Goal: Information Seeking & Learning: Learn about a topic

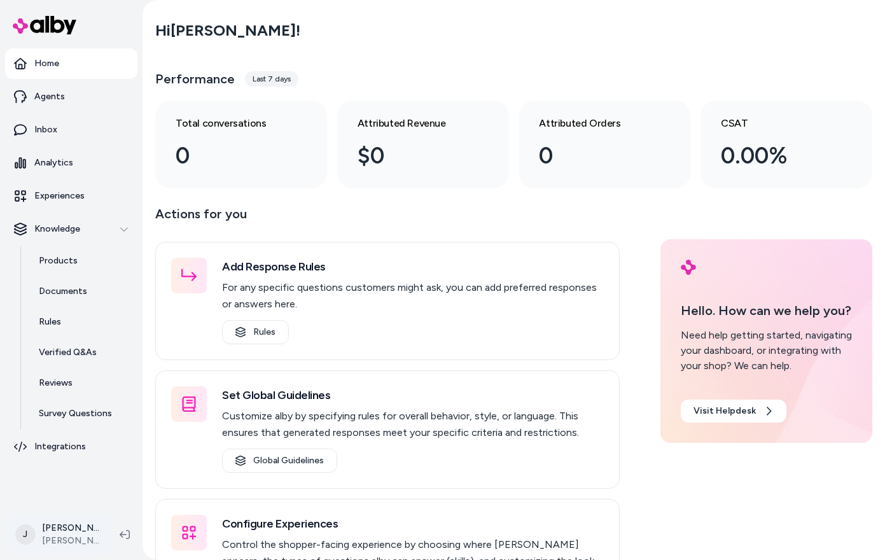
click at [78, 544] on html "Home Agents Inbox Analytics Experiences Knowledge Products Documents Rules Veri…" at bounding box center [442, 280] width 885 height 560
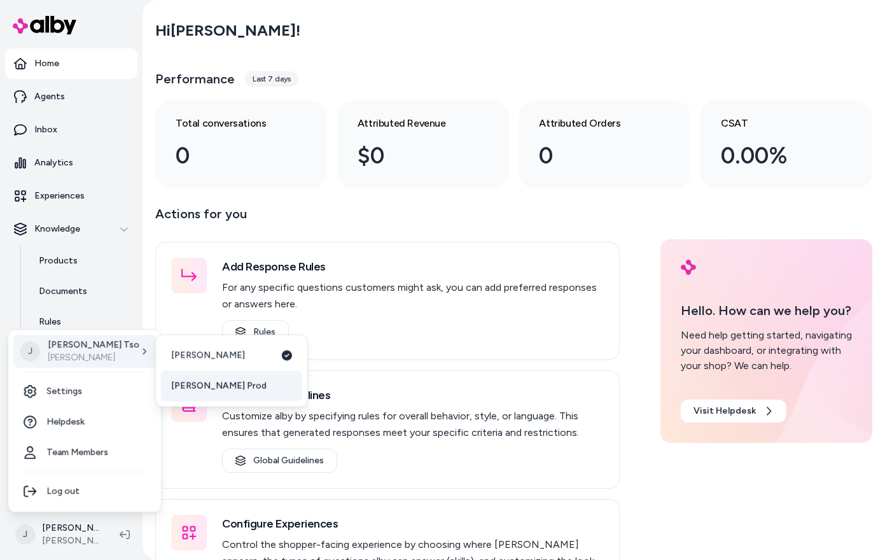
click at [179, 376] on link "[PERSON_NAME] Prod" at bounding box center [231, 386] width 141 height 31
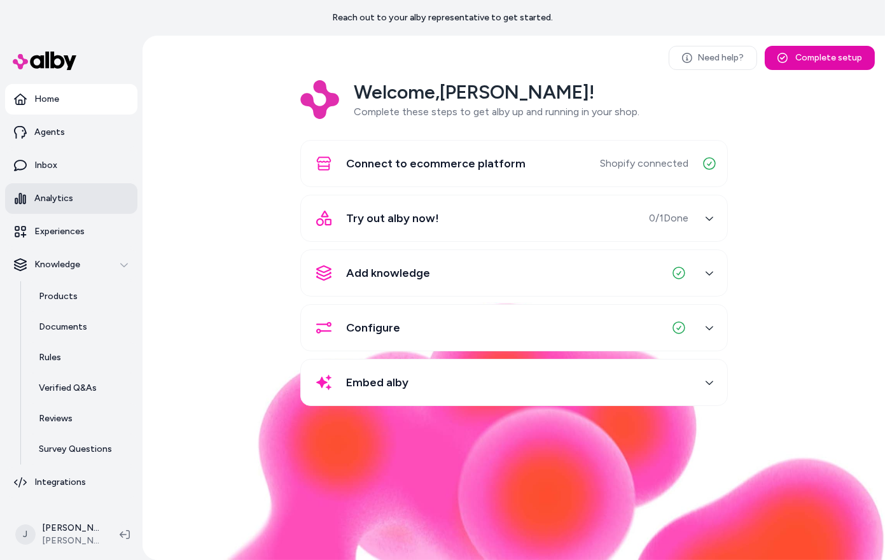
click at [68, 206] on link "Analytics" at bounding box center [71, 198] width 132 height 31
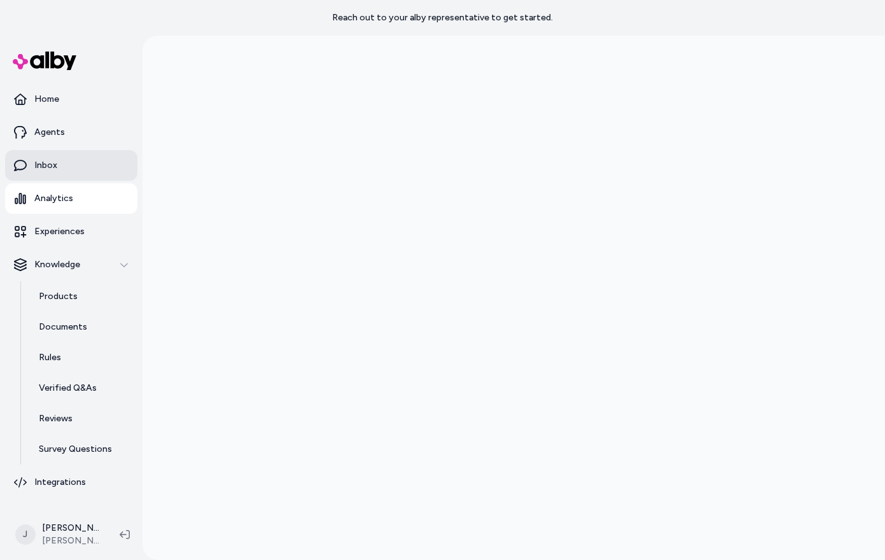
click at [46, 162] on p "Inbox" at bounding box center [45, 165] width 23 height 13
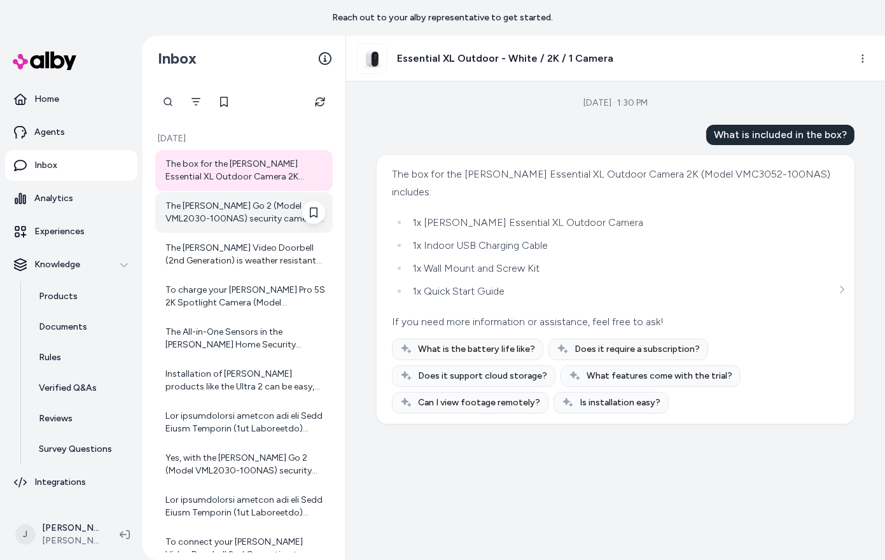
click at [225, 216] on div "The Arlo Go 2 (Model VML2030-100NAS) security camera is equipped with a 13,000m…" at bounding box center [245, 212] width 160 height 25
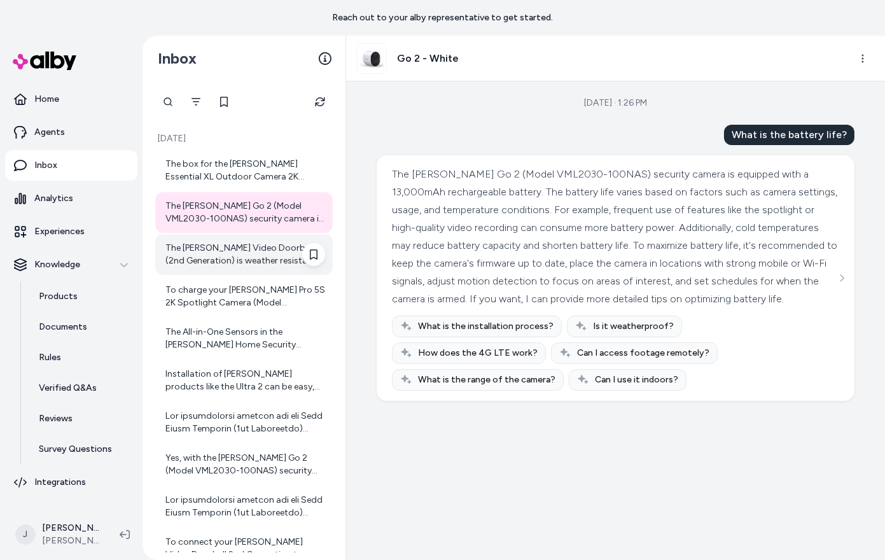
click at [234, 246] on div "The Arlo Video Doorbell (2nd Generation) is weather resistant and suitable for …" at bounding box center [245, 254] width 160 height 25
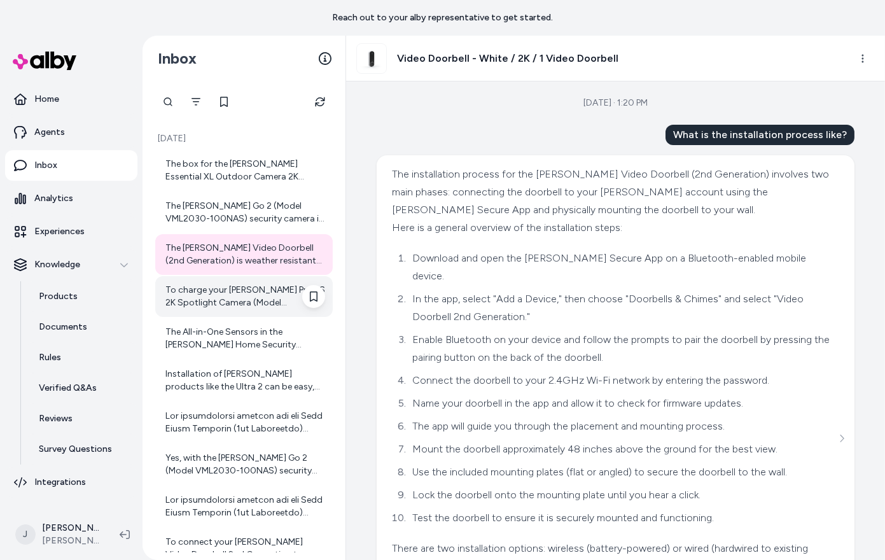
click at [232, 290] on div "To charge your Arlo Pro 5S 2K Spotlight Camera (Model VMC4060P-100NAS), you can…" at bounding box center [245, 296] width 160 height 25
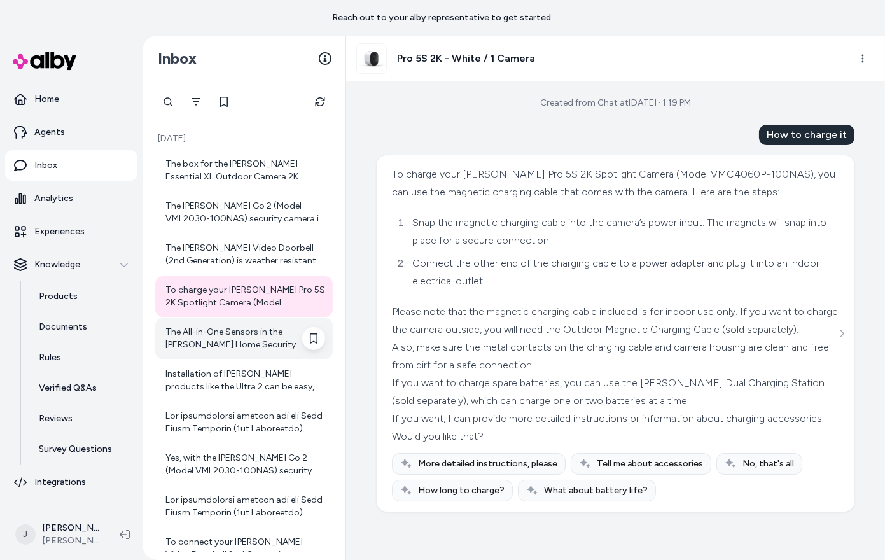
click at [234, 331] on div "The All-in-One Sensors in the Arlo Home Security System use a CR2477 coin cell …" at bounding box center [245, 338] width 160 height 25
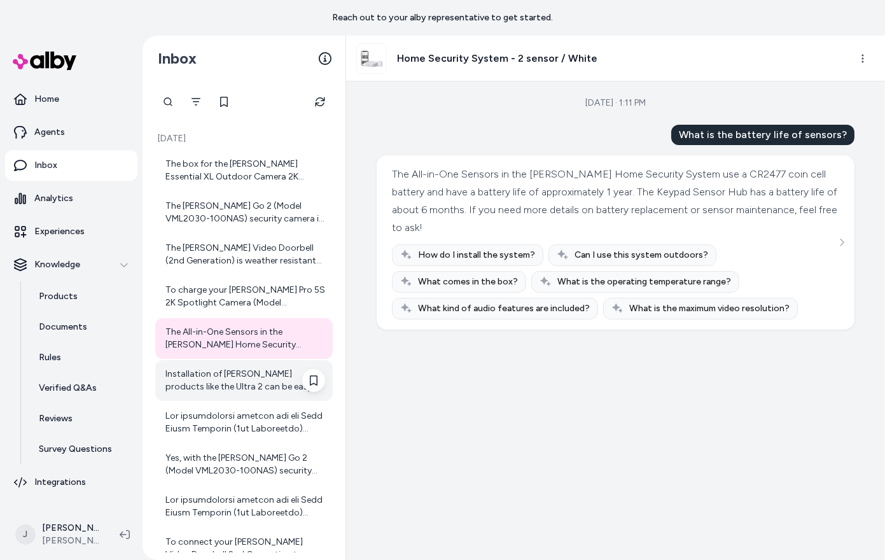
click at [242, 376] on div "Installation of Arlo products like the Ultra 2 can be easy, especially with the…" at bounding box center [245, 380] width 160 height 25
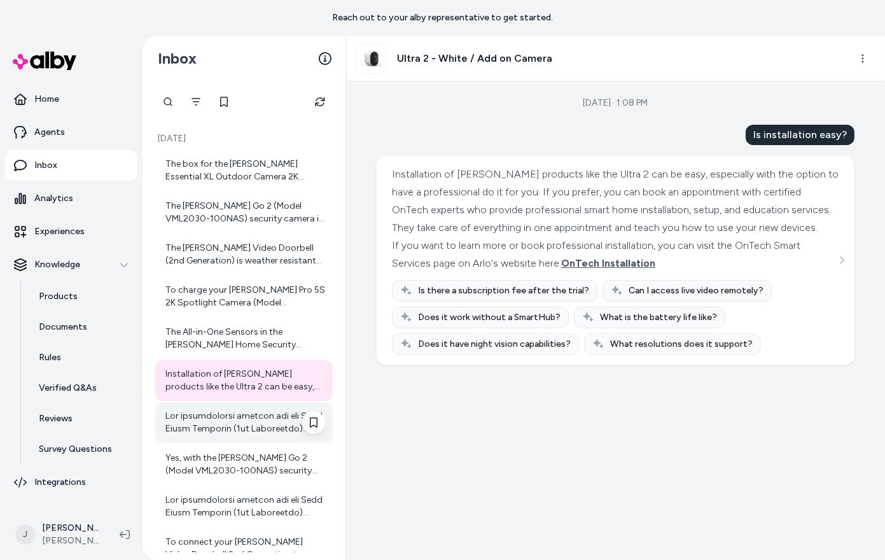
click at [248, 414] on div at bounding box center [245, 422] width 160 height 25
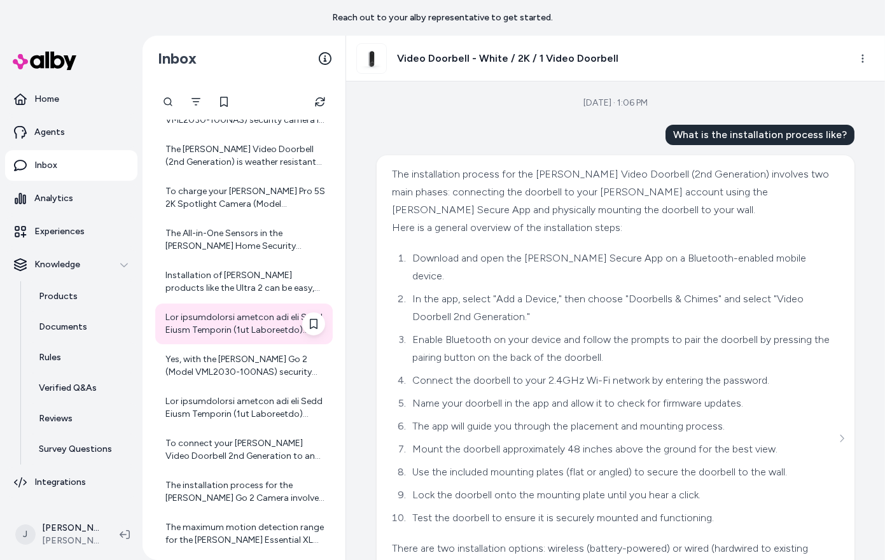
scroll to position [103, 0]
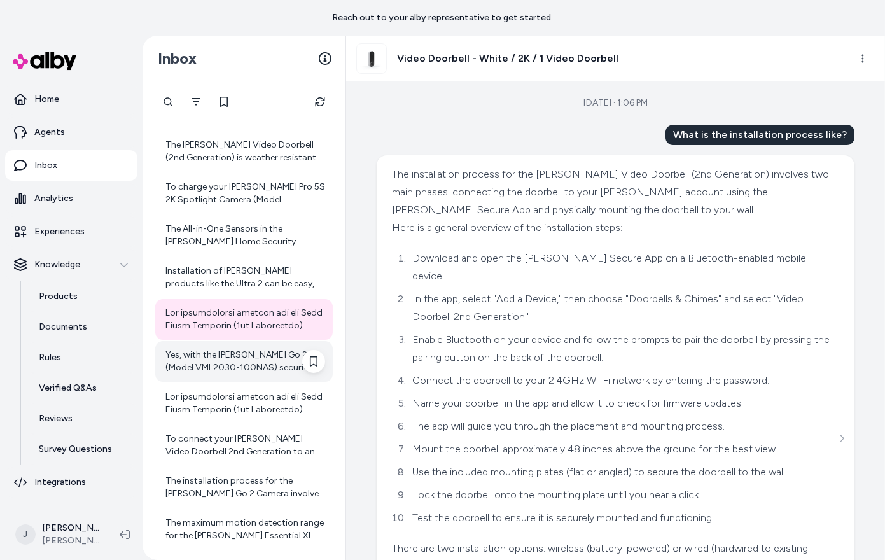
click at [248, 364] on div "Yes, with the Arlo Go 2 (Model VML2030-100NAS) security camera, you can access …" at bounding box center [245, 361] width 160 height 25
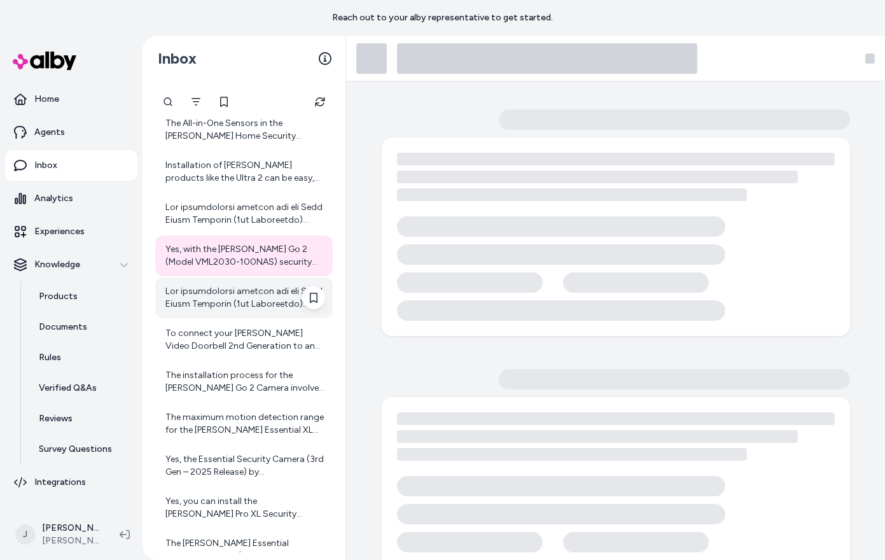
scroll to position [233, 0]
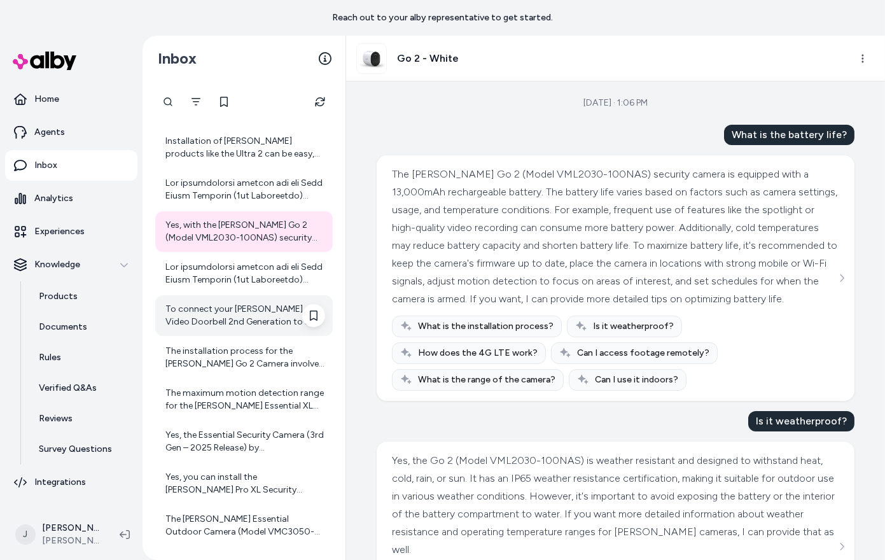
click at [265, 317] on div "To connect your Arlo Video Doorbell 2nd Generation to an indoor door chime, her…" at bounding box center [245, 315] width 160 height 25
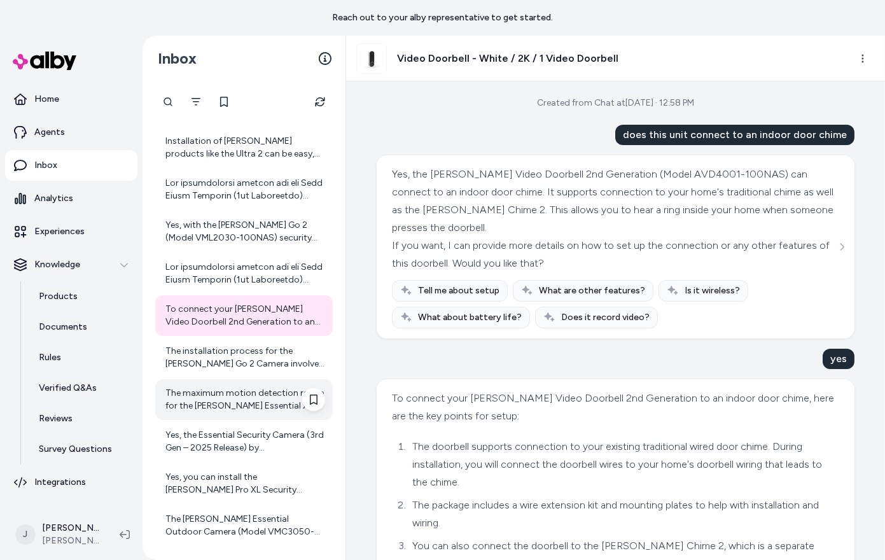
click at [255, 399] on div "The maximum motion detection range for the Arlo Essential XL Security Camera (3…" at bounding box center [245, 399] width 160 height 25
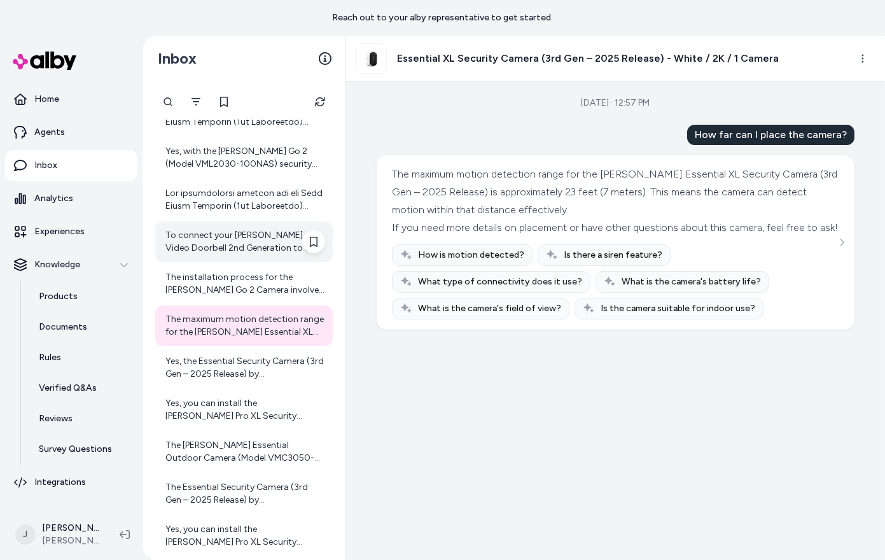
scroll to position [339, 0]
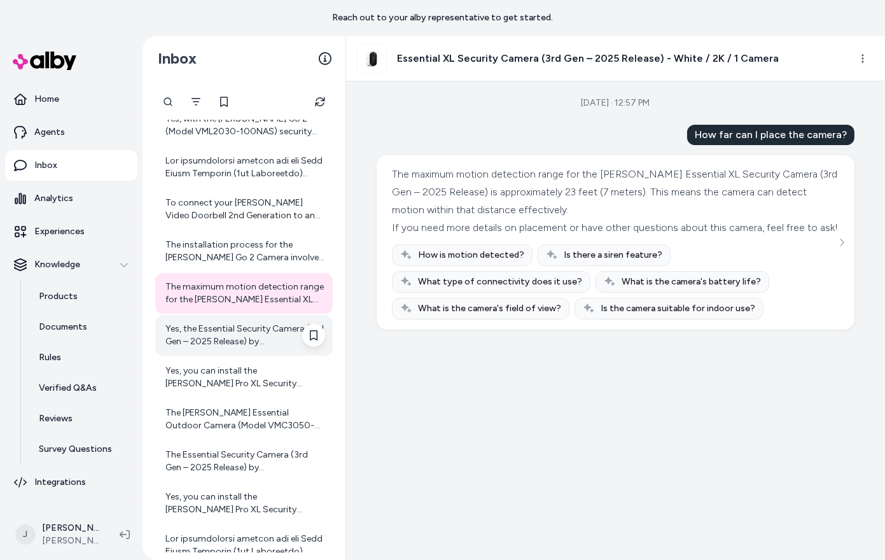
click at [241, 339] on div "Yes, the Essential Security Camera (3rd Gen – 2025 Release) by ARLO supports di…" at bounding box center [245, 335] width 160 height 25
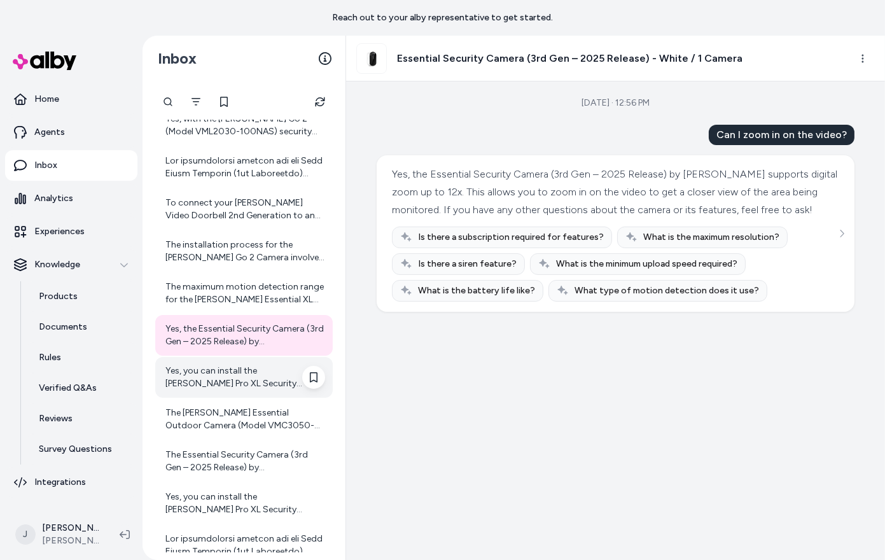
click at [230, 379] on div "Yes, you can install the Arlo Pro XL Security Camera yourself. However, if you …" at bounding box center [245, 377] width 160 height 25
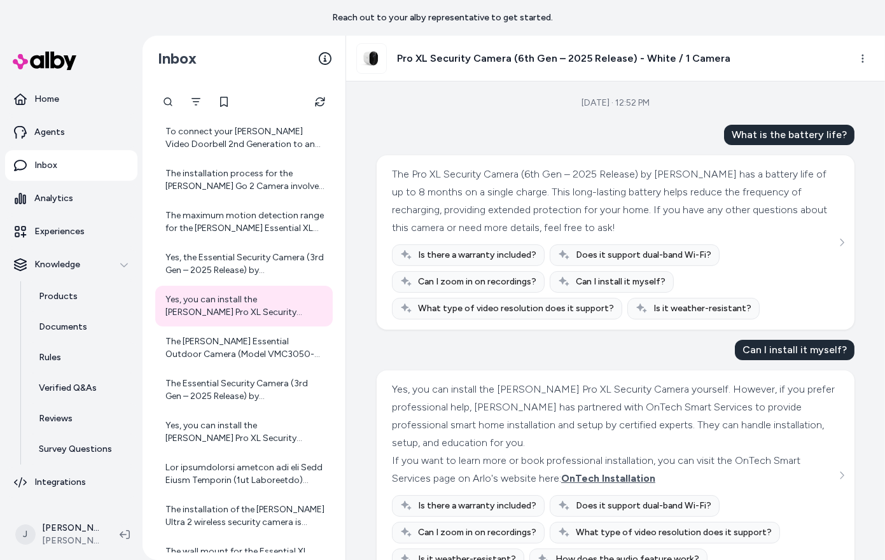
scroll to position [32, 0]
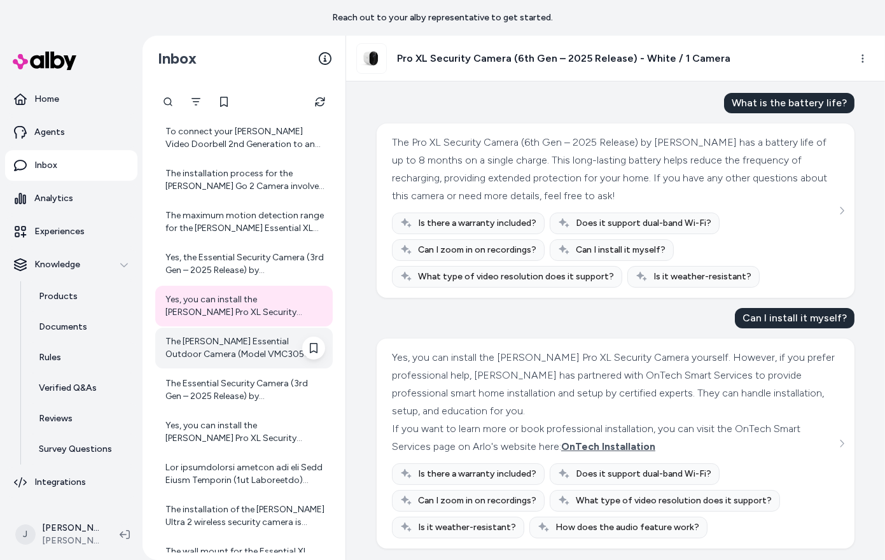
click at [231, 353] on div "The Arlo Essential Outdoor Camera (Model VMC3050-100NAS) has a battery life of …" at bounding box center [245, 347] width 160 height 25
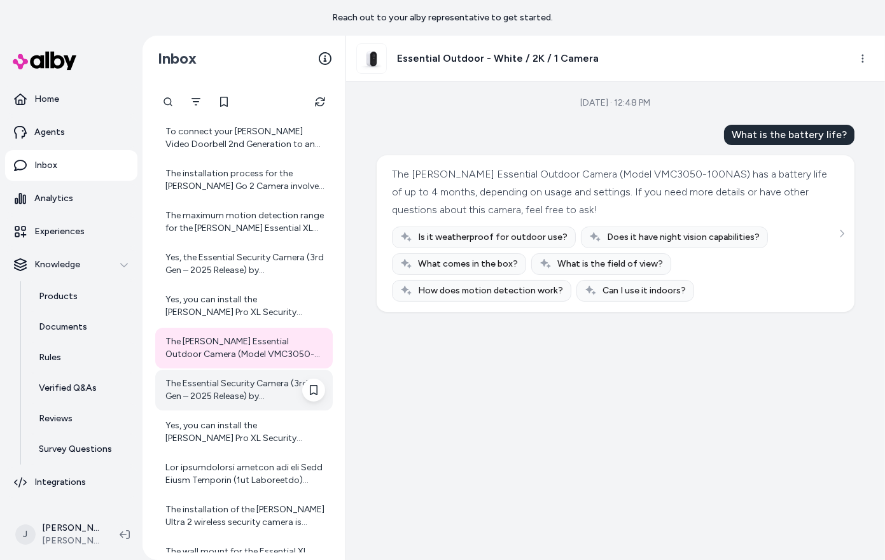
click at [240, 377] on div "The Essential Security Camera (3rd Gen – 2025 Release) by Arlo has a rechargeab…" at bounding box center [245, 389] width 160 height 25
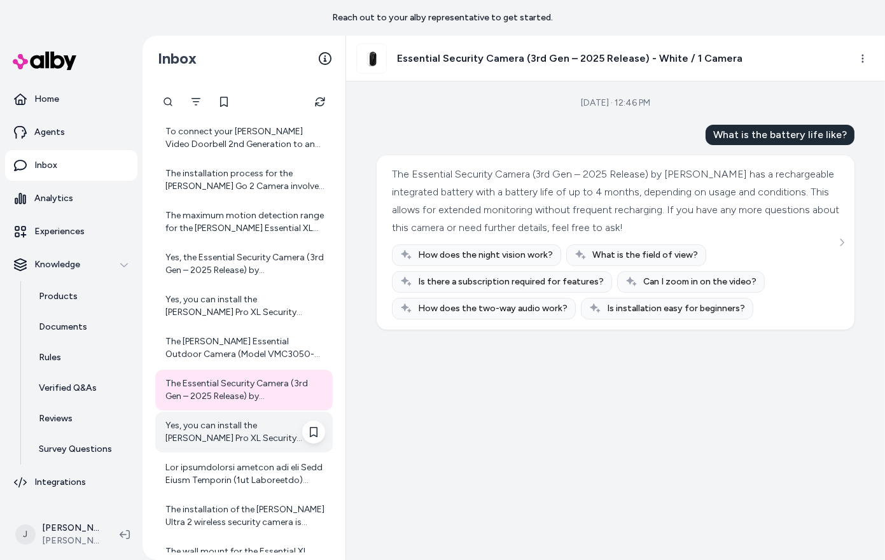
click at [239, 424] on div "Yes, you can install the Arlo Pro XL Security Camera yourself. However, if you …" at bounding box center [245, 431] width 160 height 25
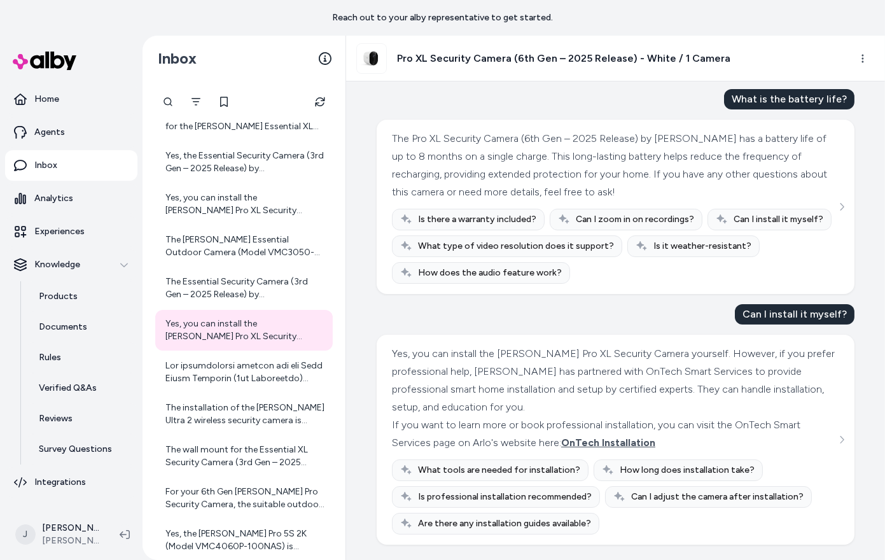
scroll to position [227, 0]
click at [223, 374] on div at bounding box center [245, 372] width 160 height 25
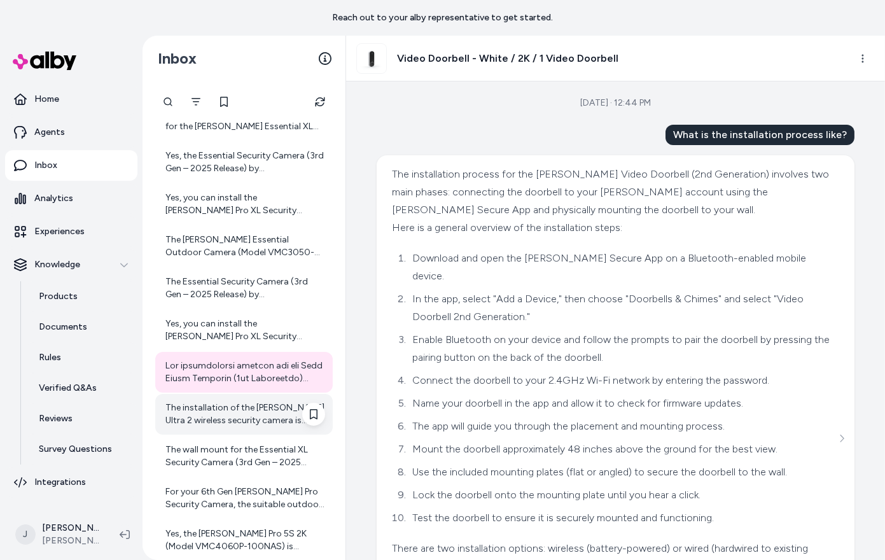
click at [237, 419] on div "The installation of the Arlo Ultra 2 wireless security camera is designed to be…" at bounding box center [245, 414] width 160 height 25
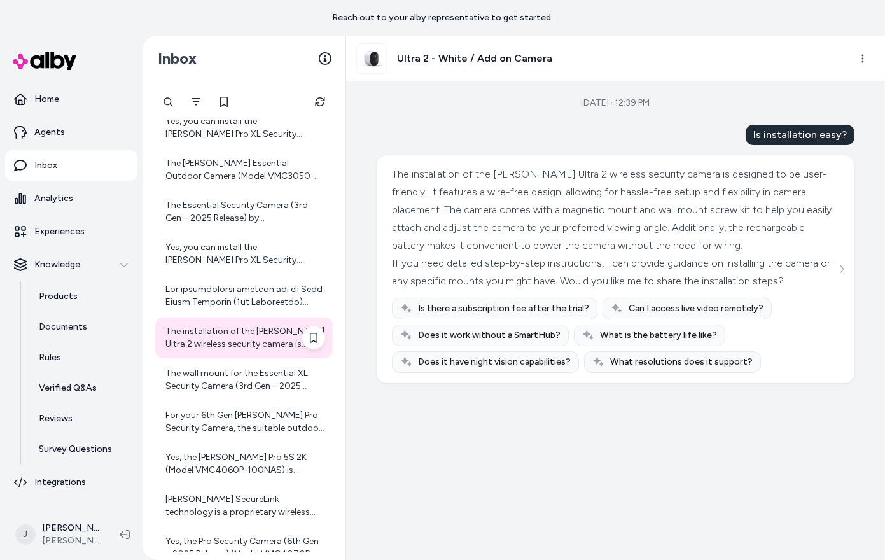
scroll to position [634, 0]
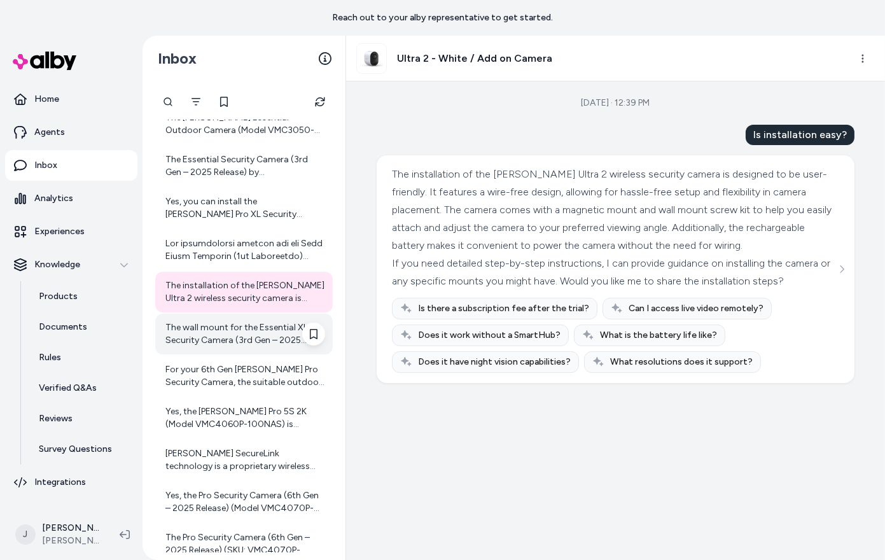
click at [225, 342] on div "The wall mount for the Essential XL Security Camera (3rd Gen – 2025 Release) is…" at bounding box center [245, 333] width 160 height 25
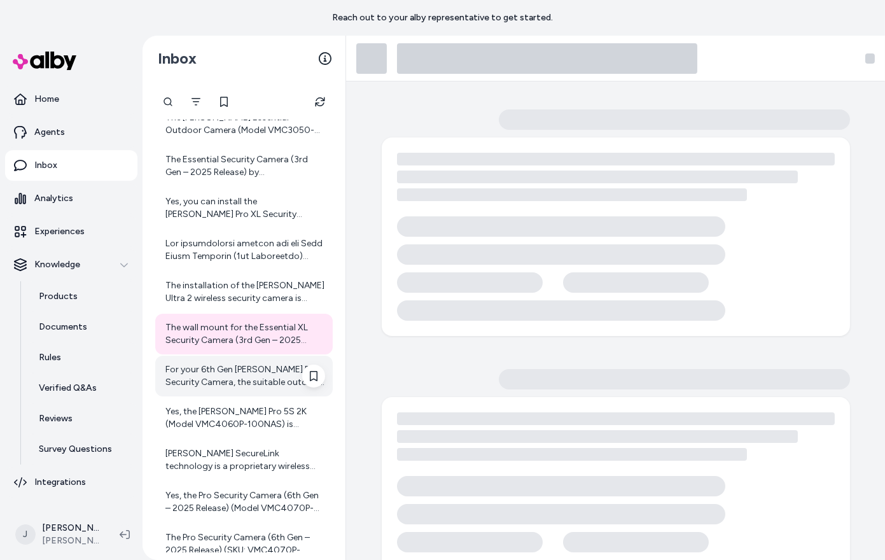
click at [259, 375] on div "For your 6th Gen Arlo Pro Security Camera, the suitable outdoor charging cable …" at bounding box center [245, 375] width 160 height 25
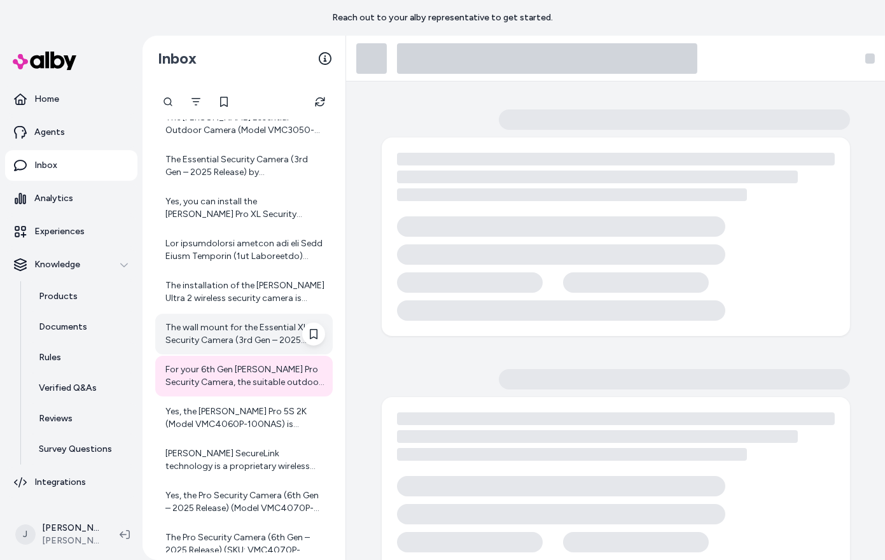
click at [256, 342] on div "The wall mount for the Essential XL Security Camera (3rd Gen – 2025 Release) is…" at bounding box center [245, 333] width 160 height 25
